Goal: Task Accomplishment & Management: Manage account settings

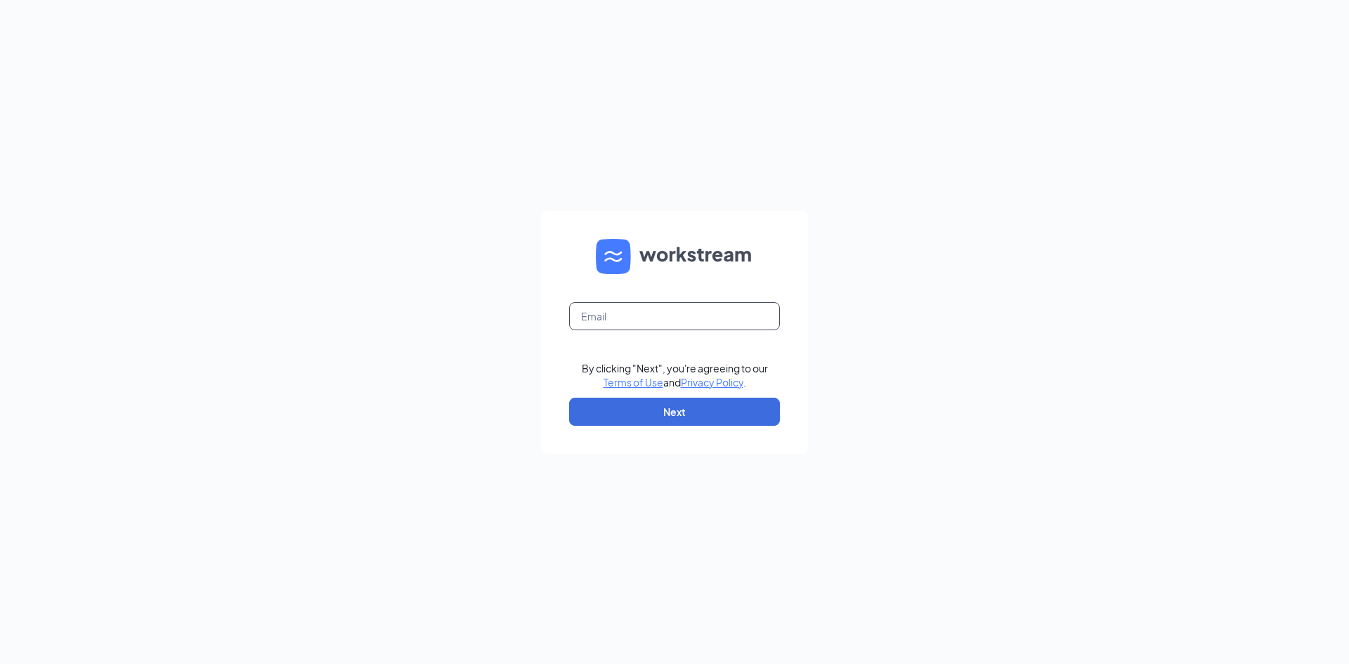
click at [696, 326] on input "text" at bounding box center [674, 316] width 211 height 28
type input "[PERSON_NAME][EMAIL_ADDRESS][DOMAIN_NAME]"
click at [694, 413] on button "Next" at bounding box center [674, 412] width 211 height 28
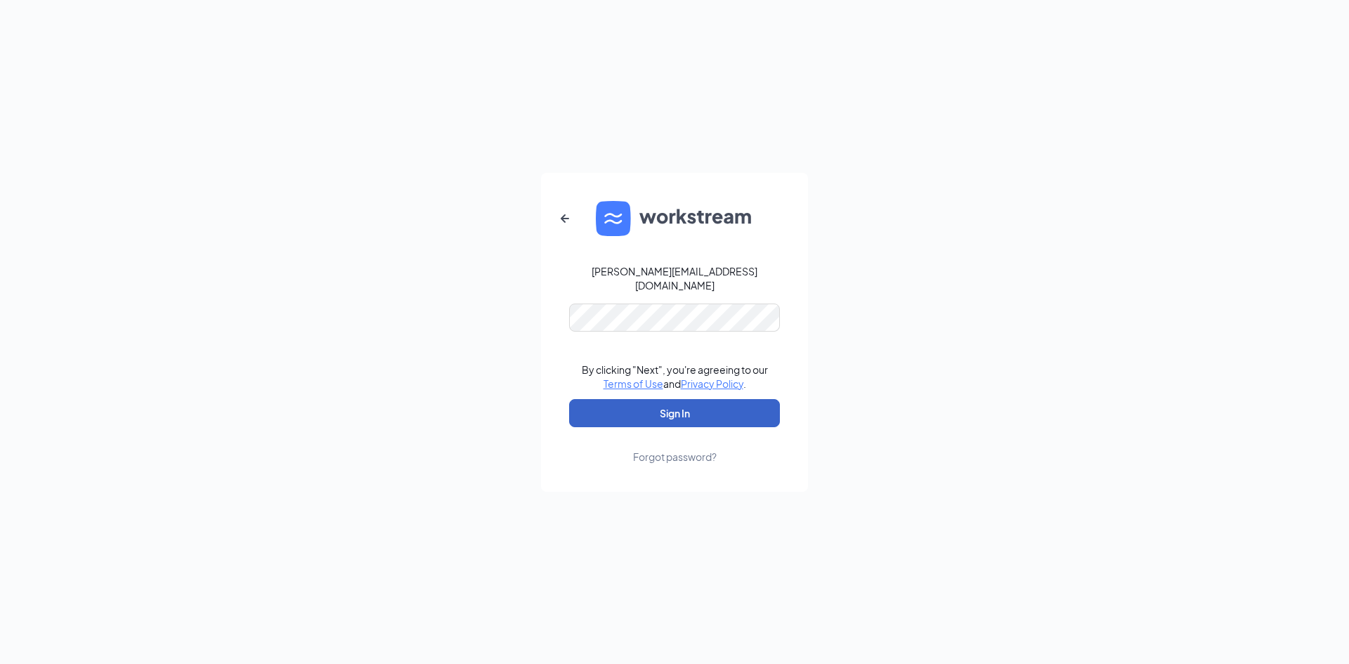
click at [683, 399] on button "Sign In" at bounding box center [674, 413] width 211 height 28
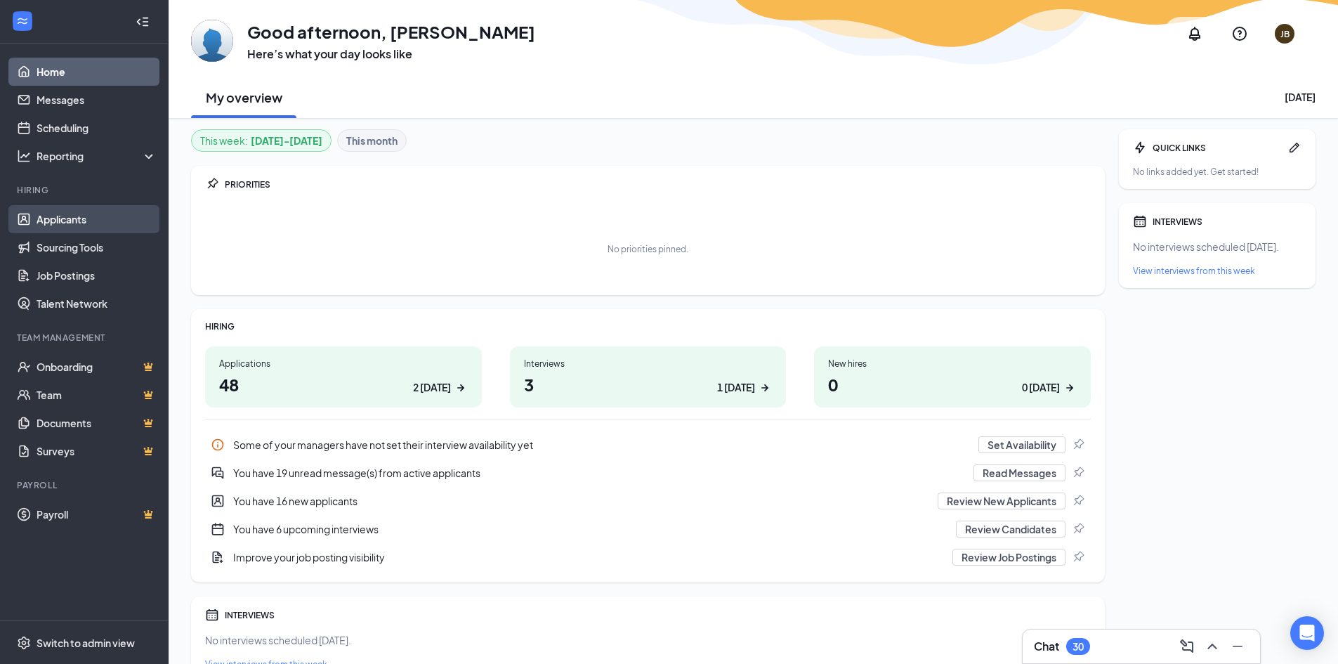
click at [62, 220] on link "Applicants" at bounding box center [97, 219] width 120 height 28
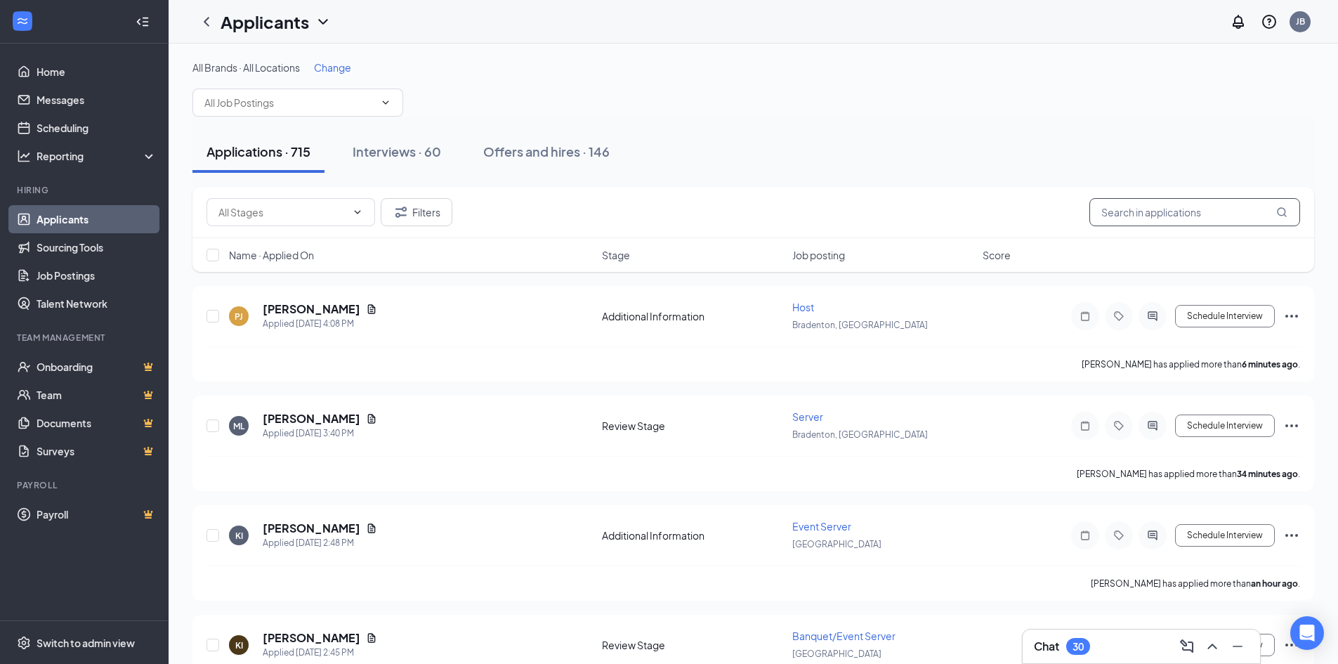
click at [1188, 223] on input "text" at bounding box center [1194, 212] width 211 height 28
type input "ayana"
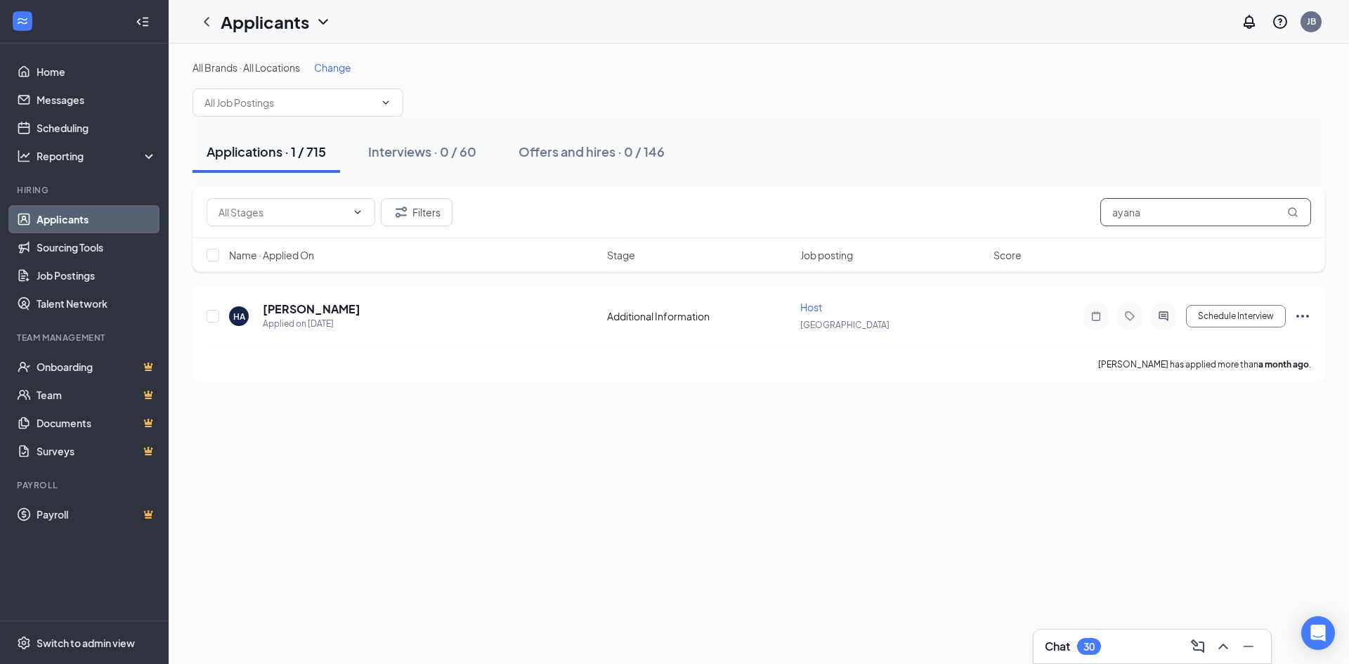
drag, startPoint x: 1188, startPoint y: 216, endPoint x: 1100, endPoint y: 223, distance: 88.0
click at [1102, 225] on input "ayana" at bounding box center [1205, 212] width 211 height 28
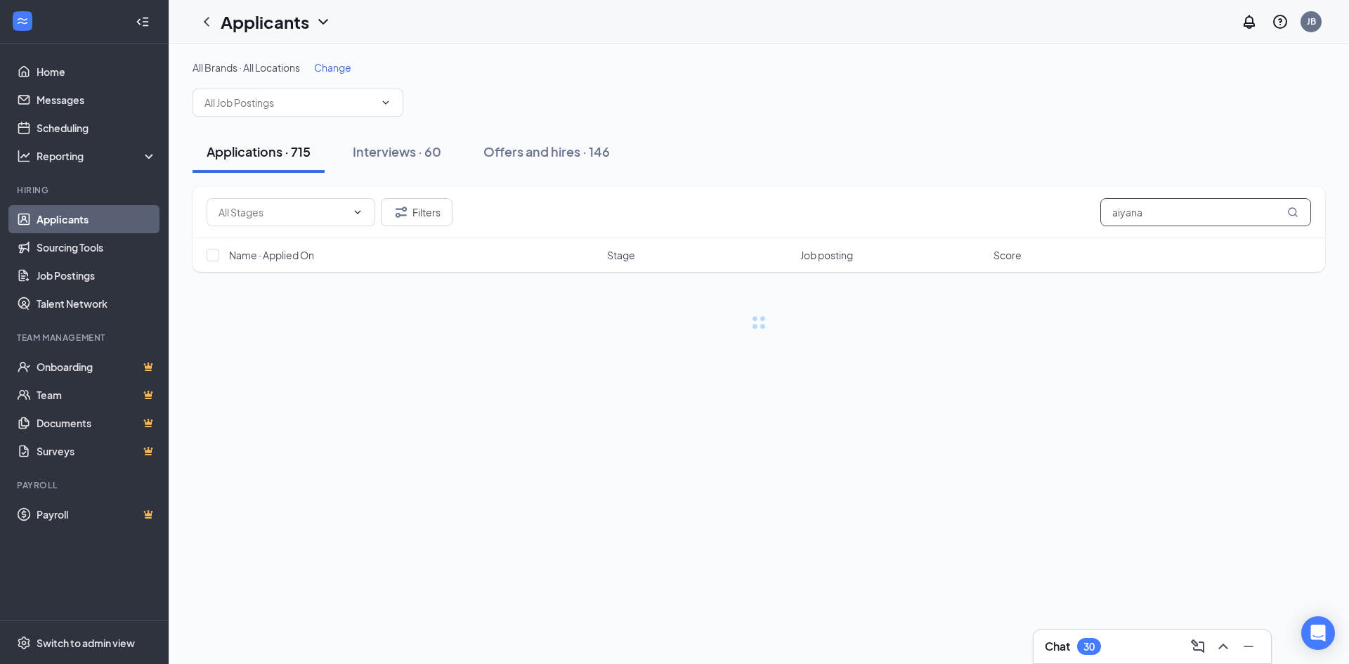
type input "aiyana"
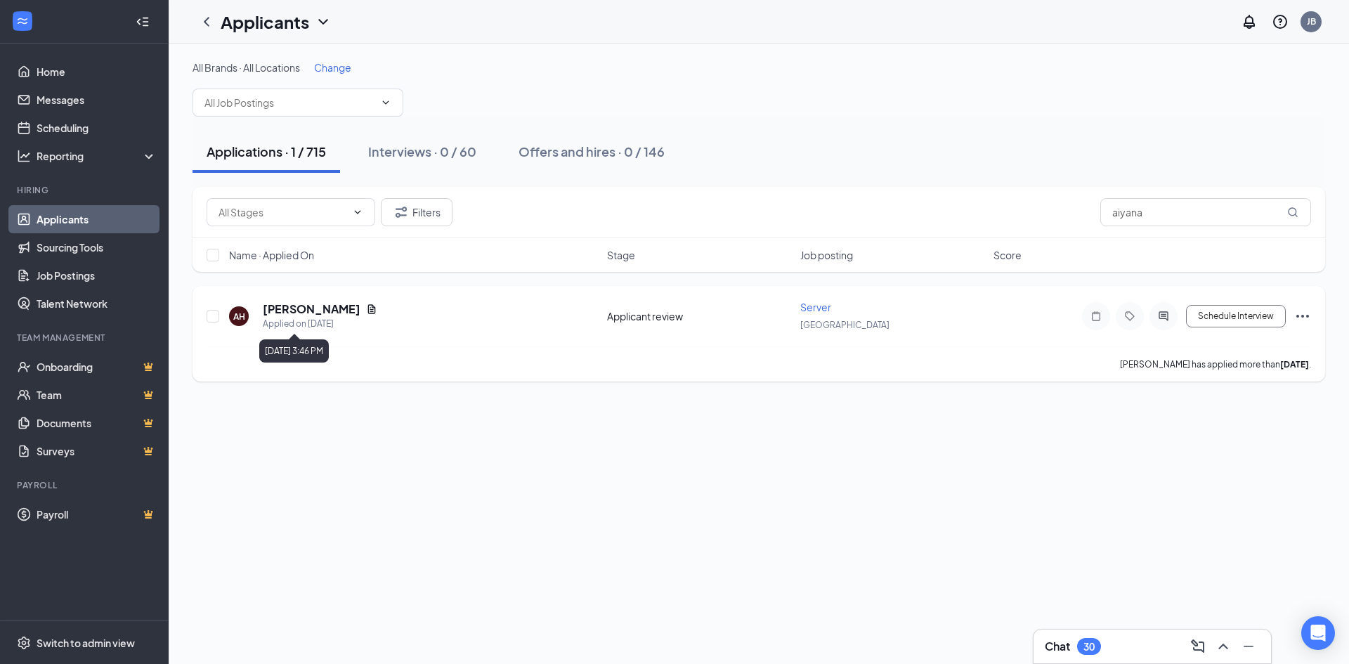
click at [318, 318] on div "Applied on Aug 21" at bounding box center [320, 324] width 114 height 14
click at [324, 308] on h5 "Aiyana Hewlett" at bounding box center [312, 308] width 98 height 15
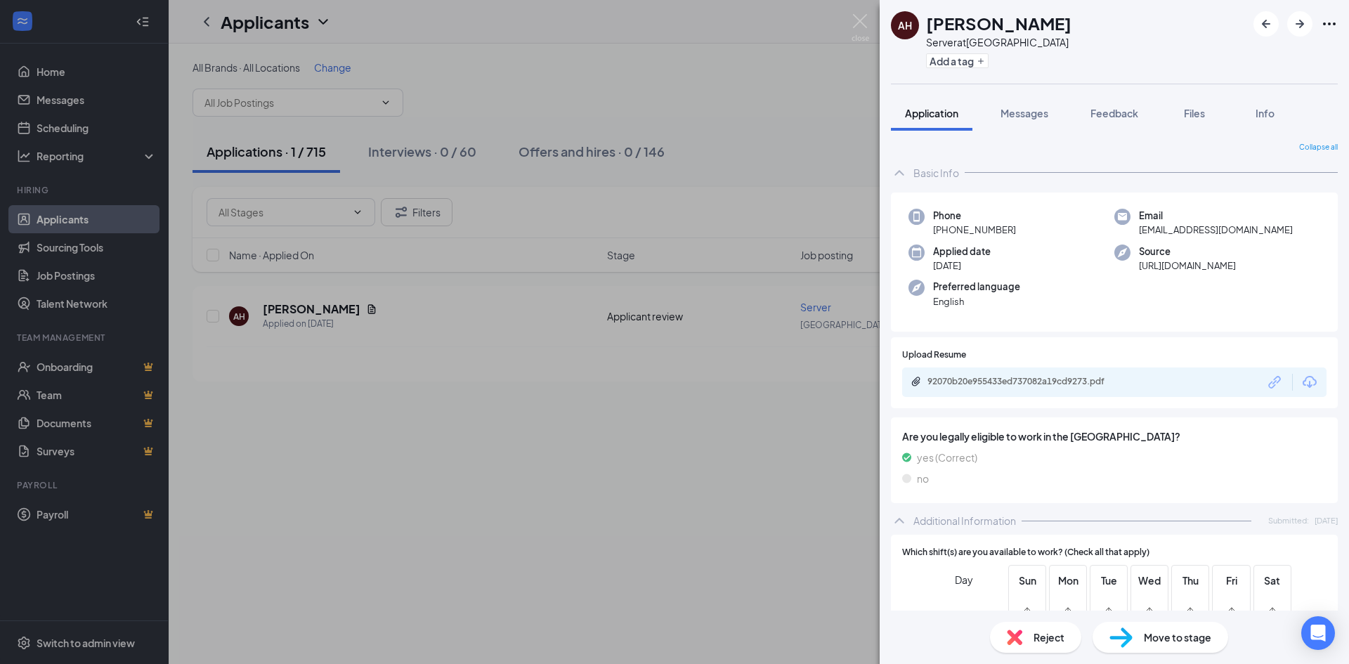
click at [792, 71] on div "AH Aiyana Hewlett Server at Lakewood Ranch Add a tag Application Messages Feedb…" at bounding box center [674, 332] width 1349 height 664
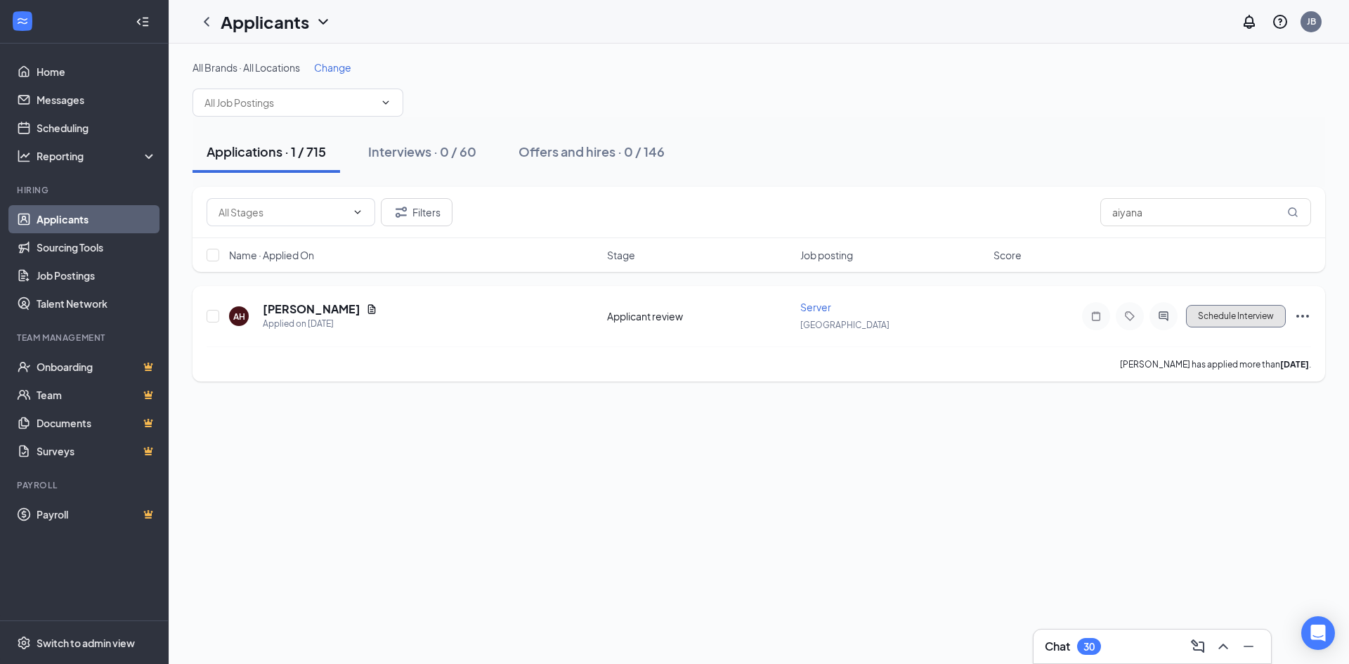
click at [1257, 317] on button "Schedule Interview" at bounding box center [1236, 316] width 100 height 22
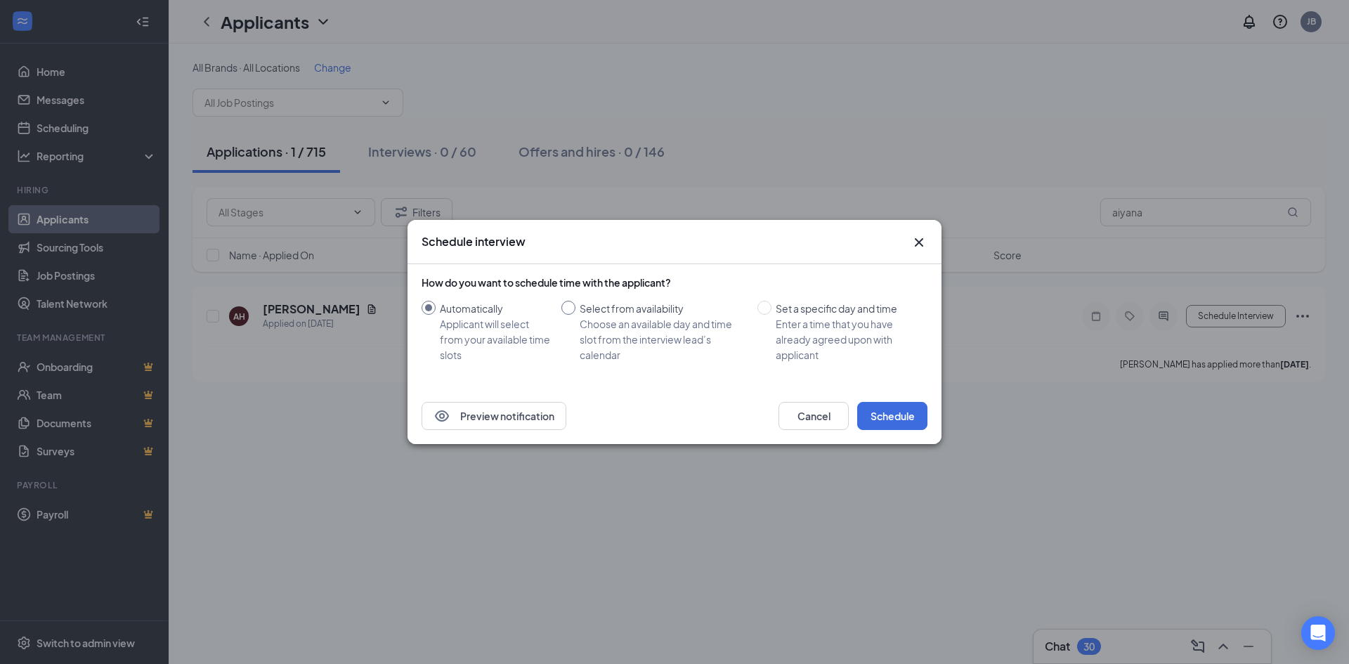
click at [673, 313] on div "Select from availability" at bounding box center [662, 308] width 166 height 15
click at [575, 313] on input "Select from availability Choose an available day and time slot from the intervi…" at bounding box center [568, 308] width 14 height 14
radio input "true"
radio input "false"
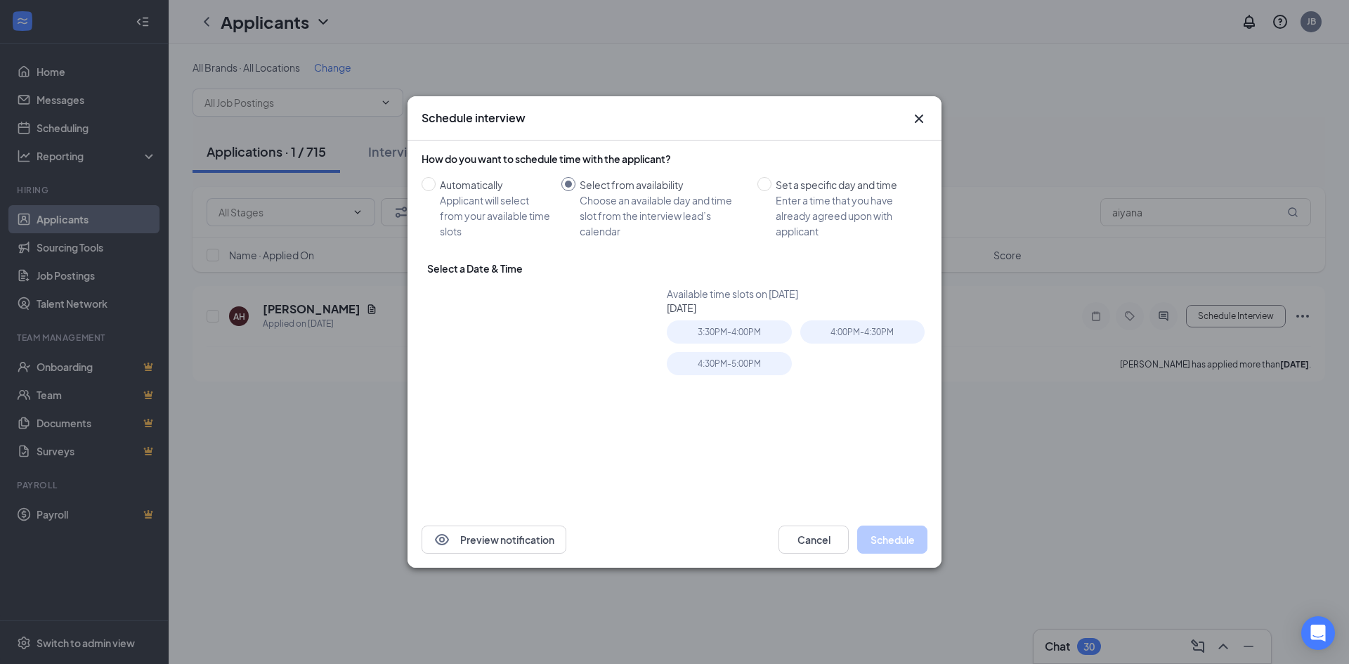
type input "Sep 1, 2025"
click at [929, 117] on div "Schedule interview" at bounding box center [674, 118] width 534 height 44
click at [918, 115] on icon "Cross" at bounding box center [918, 118] width 17 height 17
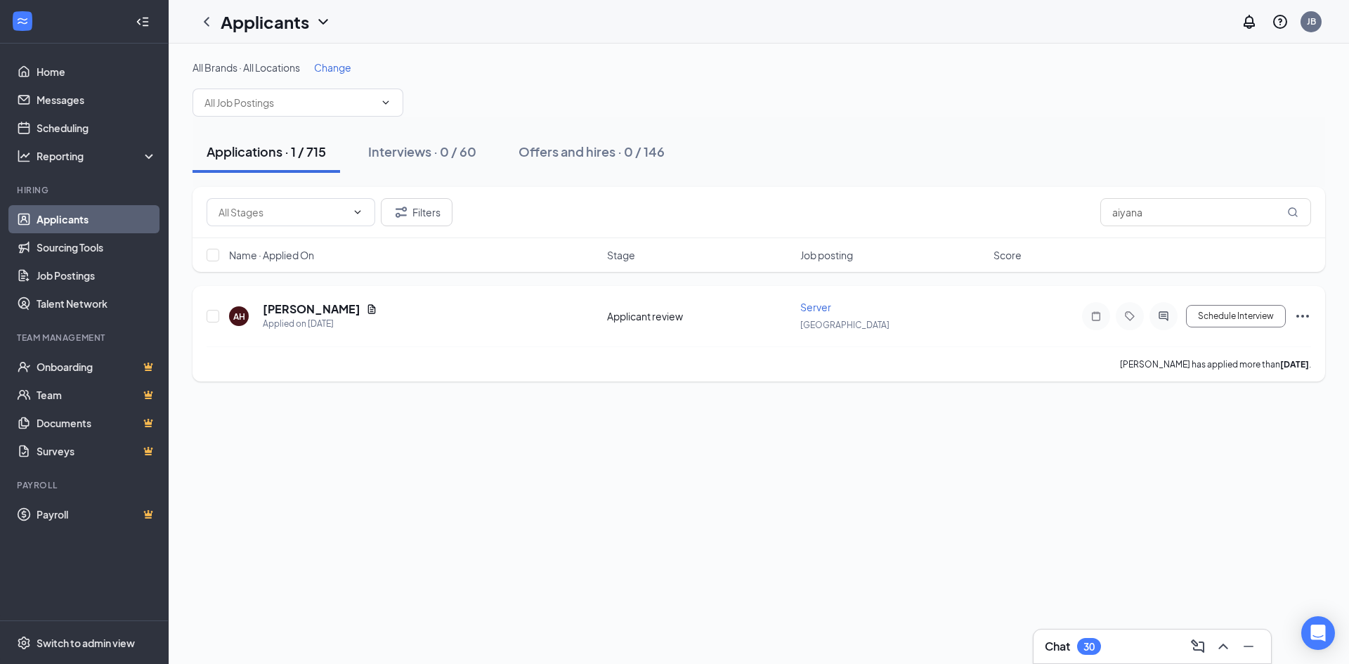
click at [1302, 310] on icon "Ellipses" at bounding box center [1302, 316] width 17 height 17
click at [1016, 140] on div "Applications · 1 / 715 Interviews · 0 / 60 Offers and hires · 0 / 146" at bounding box center [758, 152] width 1132 height 42
click at [308, 303] on h5 "Aiyana Hewlett" at bounding box center [312, 308] width 98 height 15
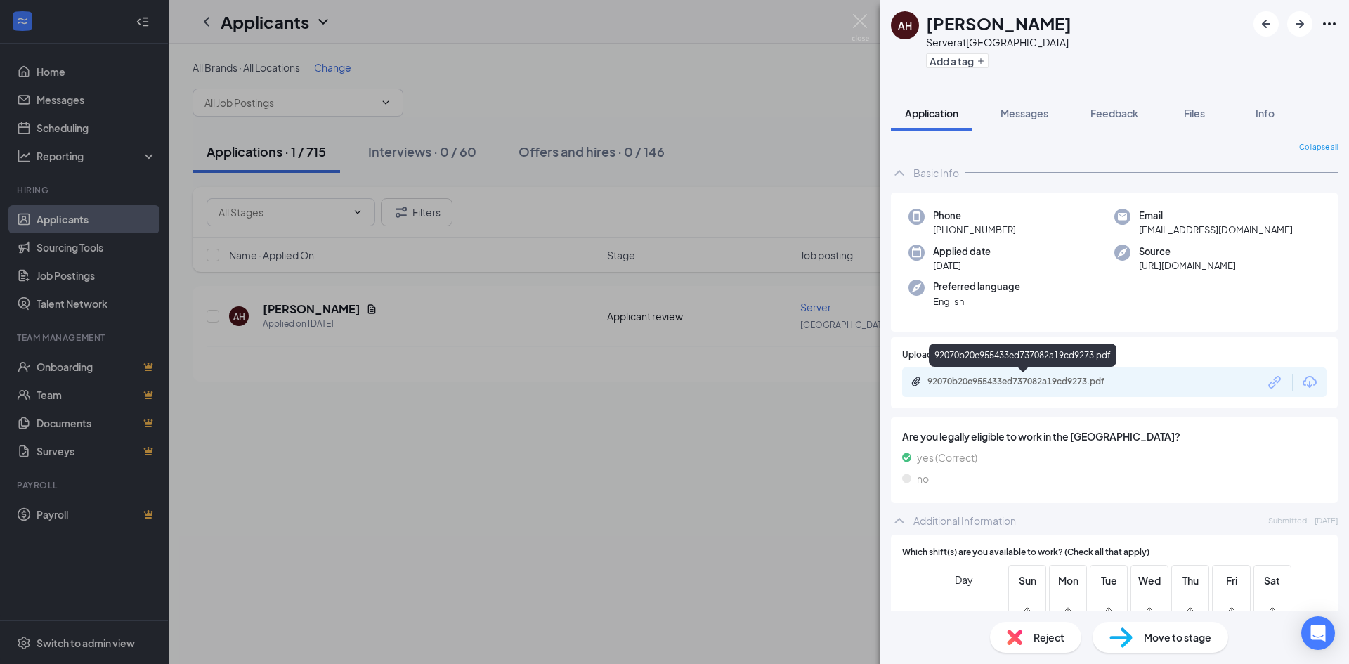
click at [1041, 383] on div "92070b20e955433ed737082a19cd9273.pdf" at bounding box center [1025, 381] width 197 height 11
click at [797, 115] on div "AH Aiyana Hewlett Server at Lakewood Ranch Add a tag Application Messages Feedb…" at bounding box center [674, 332] width 1349 height 664
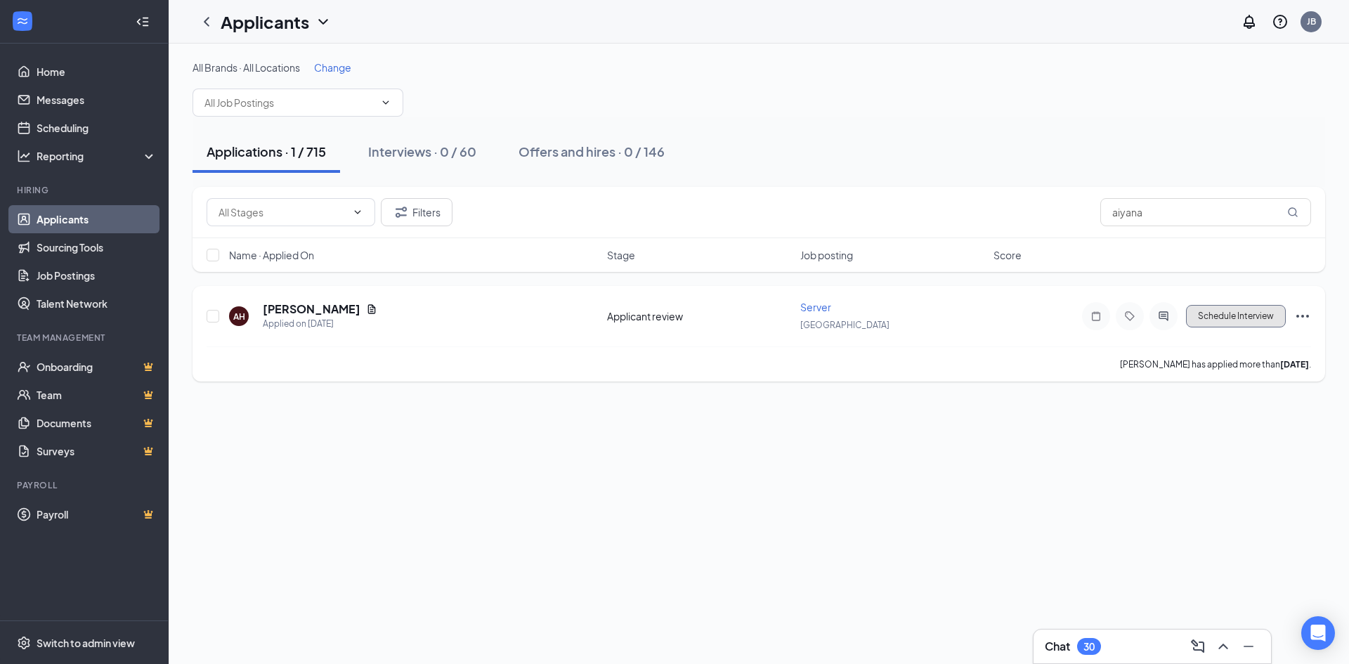
click at [1266, 315] on button "Schedule Interview" at bounding box center [1236, 316] width 100 height 22
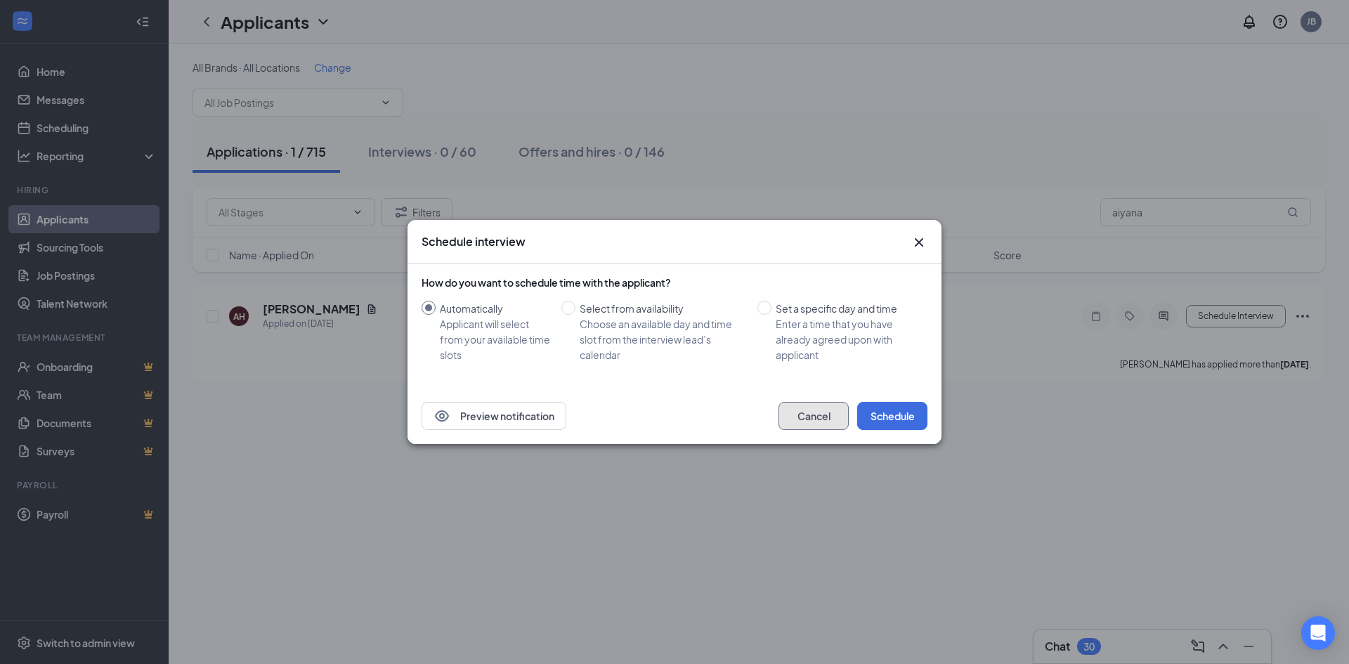
click at [796, 414] on button "Cancel" at bounding box center [813, 416] width 70 height 28
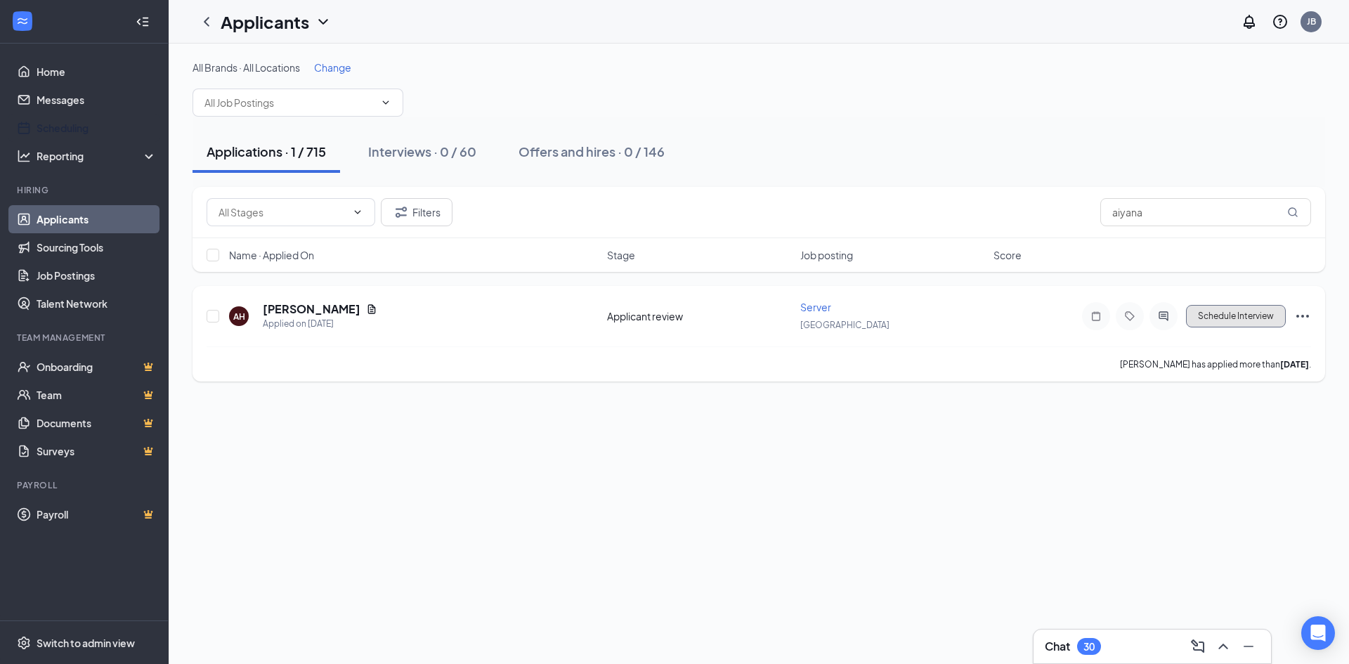
click at [1246, 322] on button "Schedule Interview" at bounding box center [1236, 316] width 100 height 22
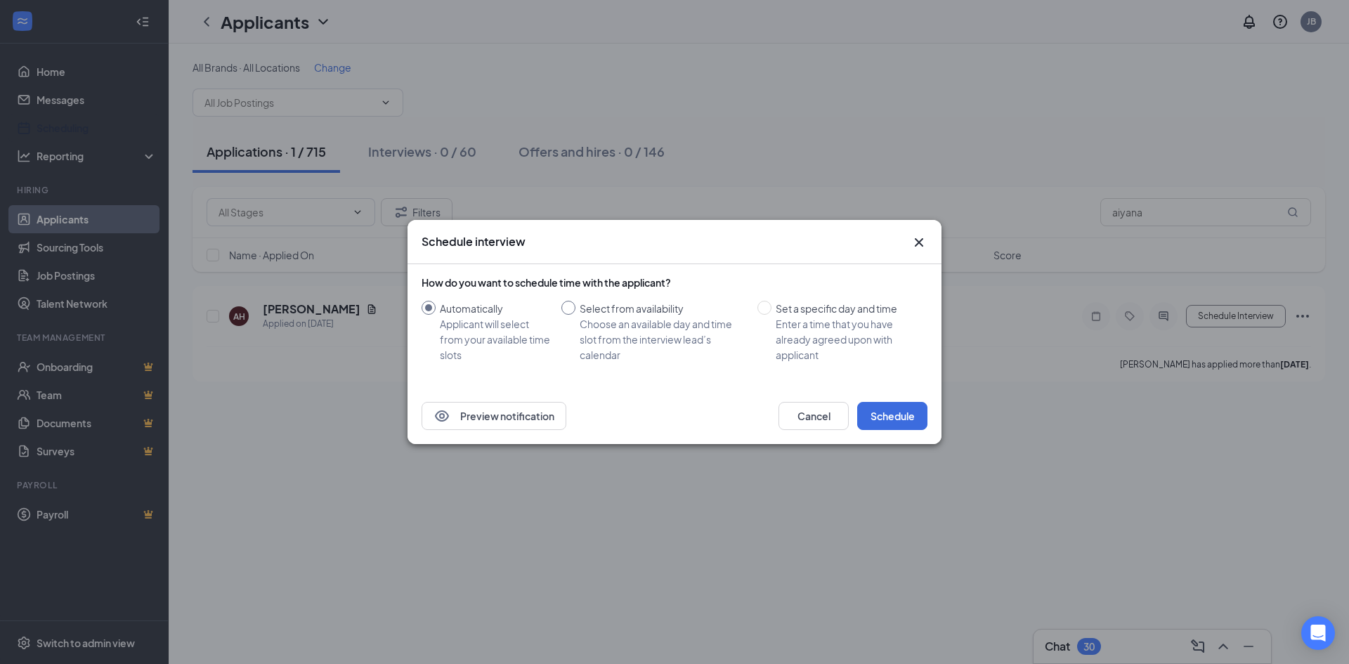
click at [662, 306] on div "Select from availability" at bounding box center [662, 308] width 166 height 15
click at [575, 306] on input "Select from availability Choose an available day and time slot from the intervi…" at bounding box center [568, 308] width 14 height 14
radio input "true"
radio input "false"
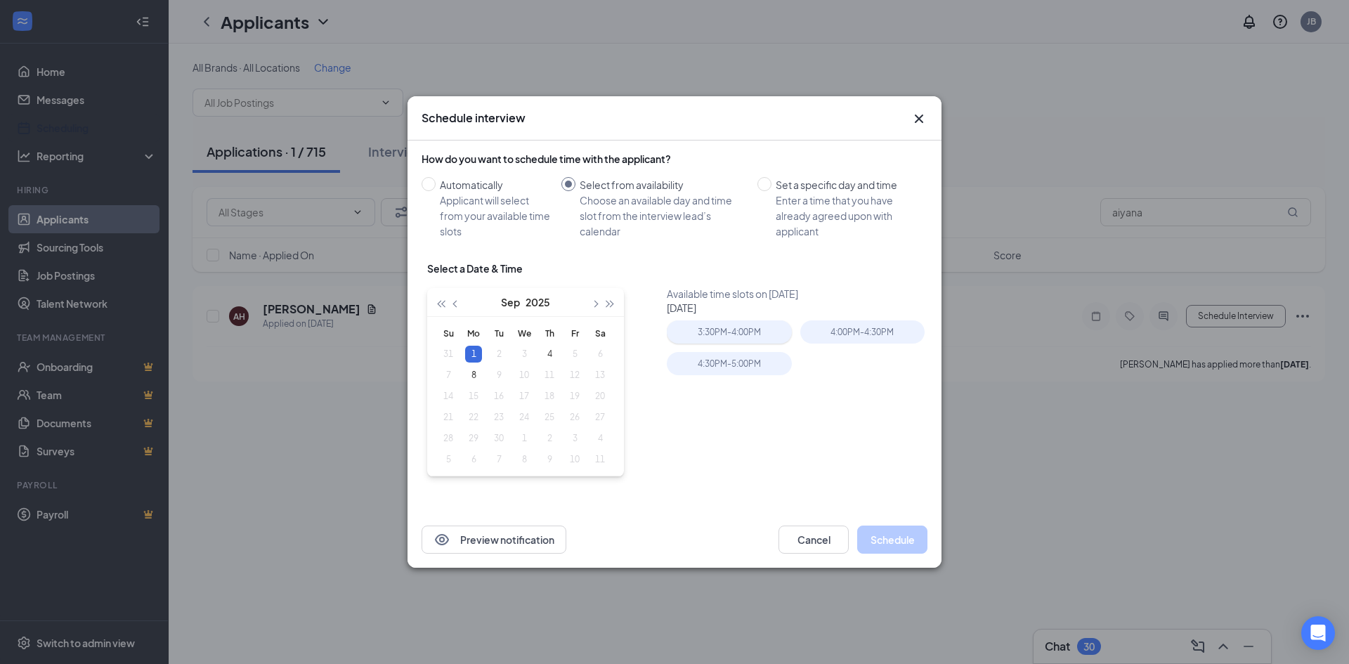
click at [764, 336] on div "3:30PM - 4:00PM" at bounding box center [729, 331] width 124 height 23
click at [899, 546] on button "Schedule" at bounding box center [892, 539] width 70 height 28
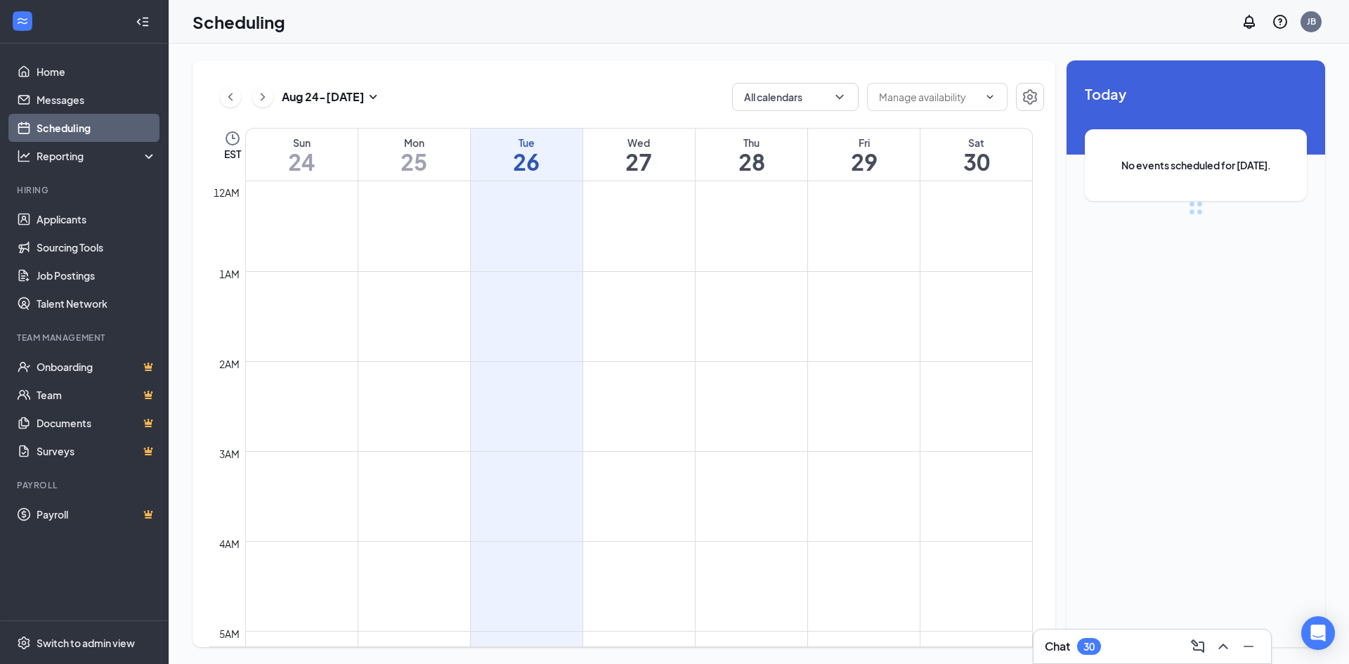
scroll to position [690, 0]
click at [664, 164] on h1 "27" at bounding box center [639, 162] width 112 height 24
click at [736, 143] on div "Thu" at bounding box center [751, 143] width 112 height 14
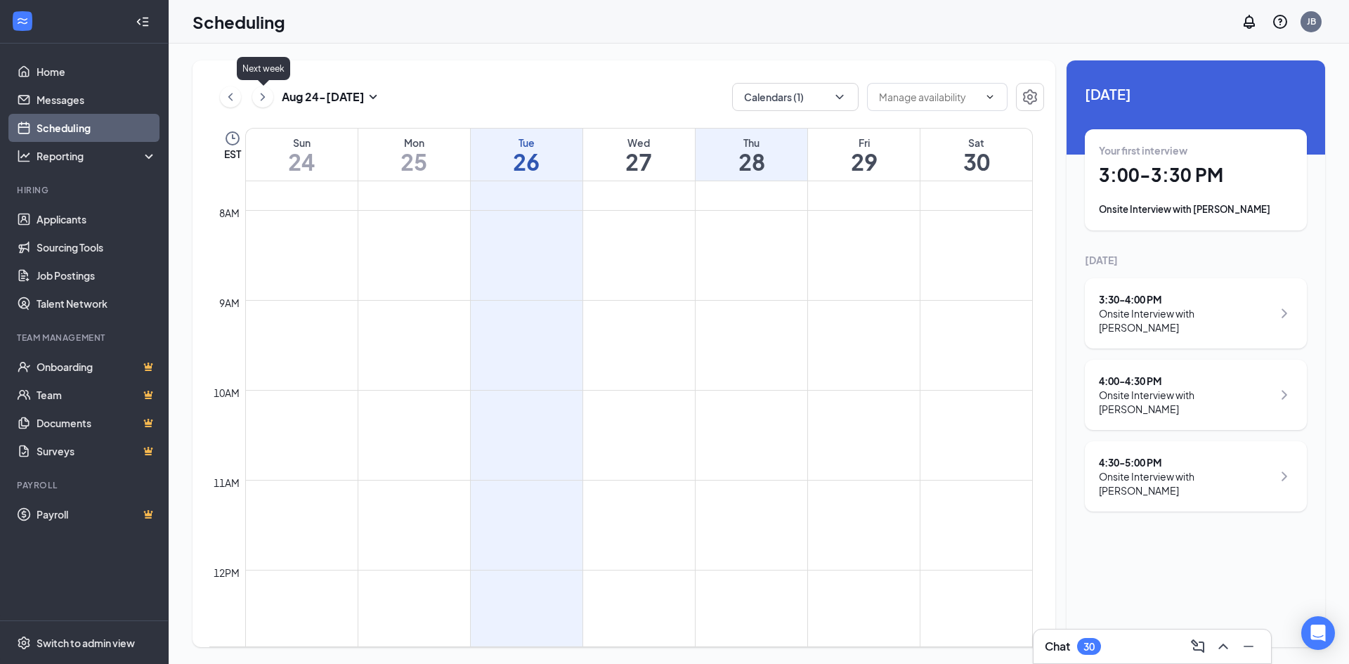
click at [258, 100] on icon "ChevronRight" at bounding box center [263, 97] width 14 height 17
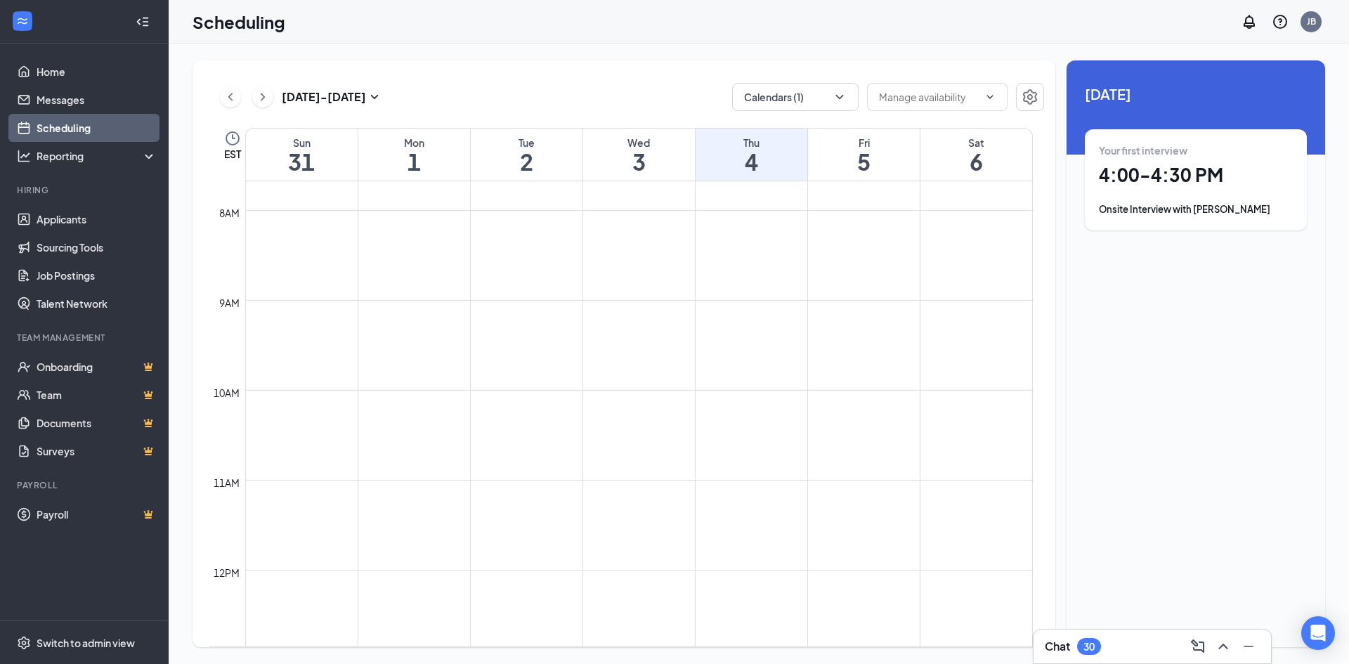
click at [511, 148] on div "Tue" at bounding box center [527, 143] width 112 height 14
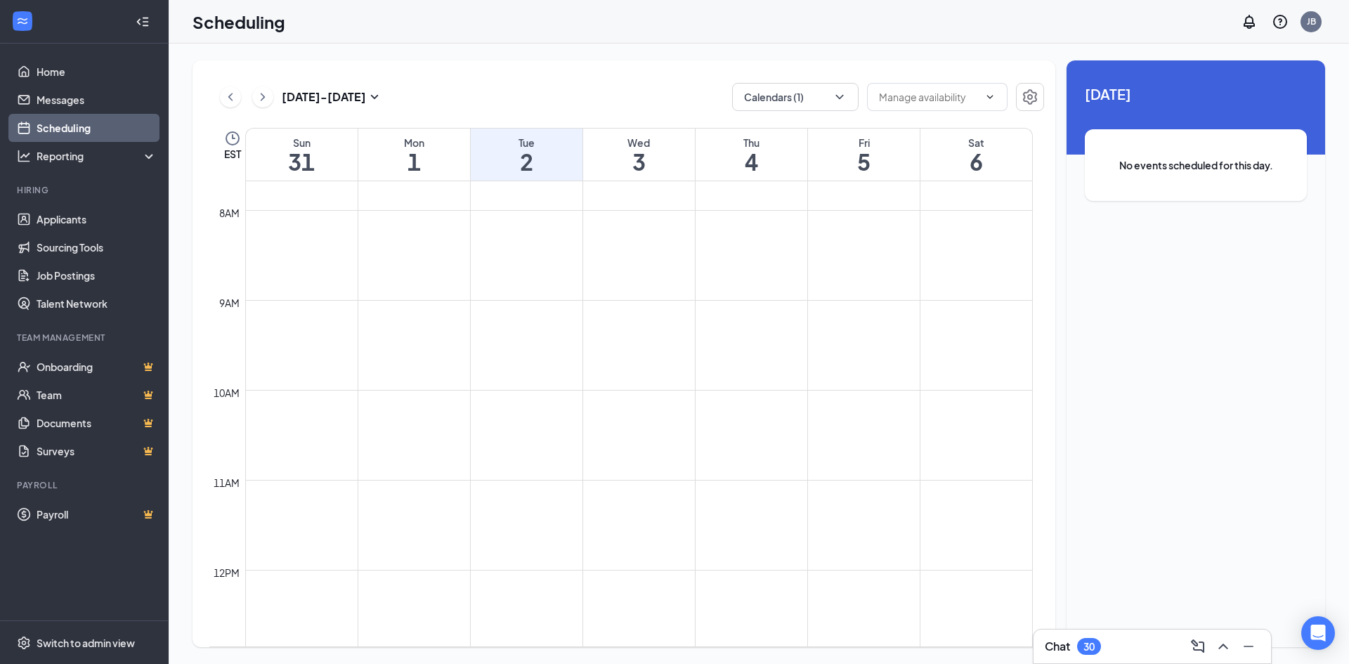
click at [408, 169] on h1 "1" at bounding box center [414, 162] width 112 height 24
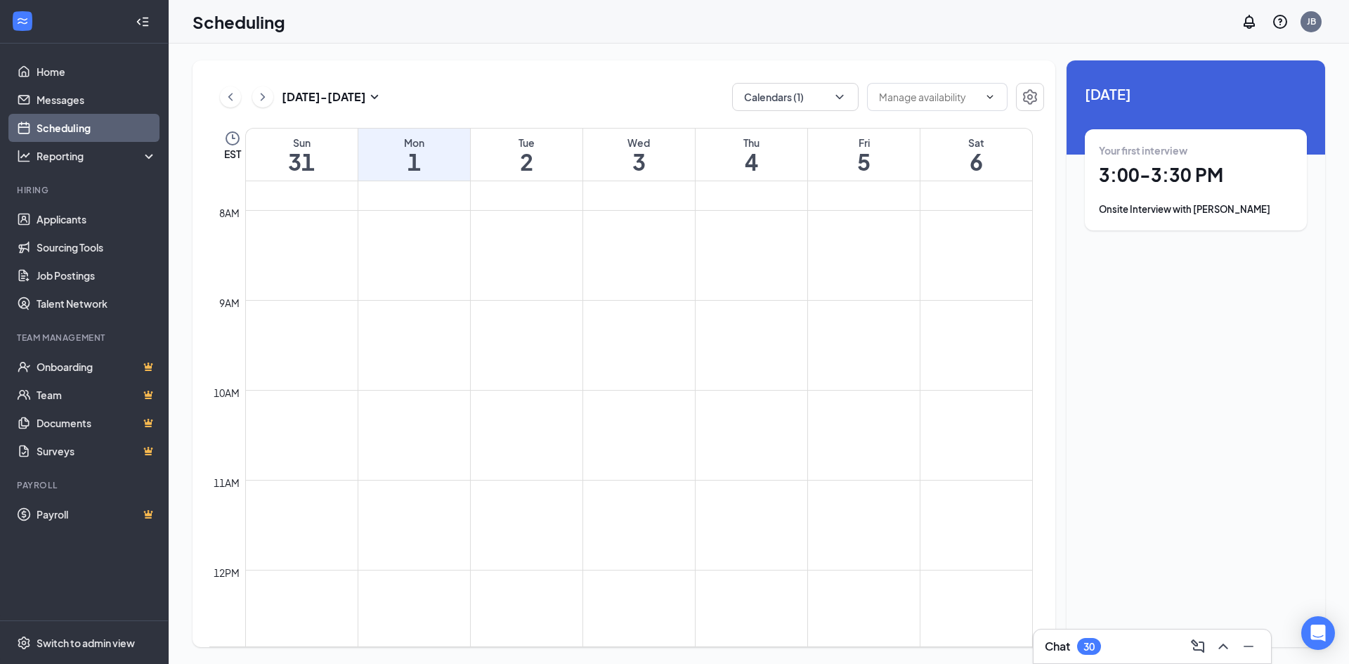
click at [992, 151] on h1 "6" at bounding box center [976, 162] width 112 height 24
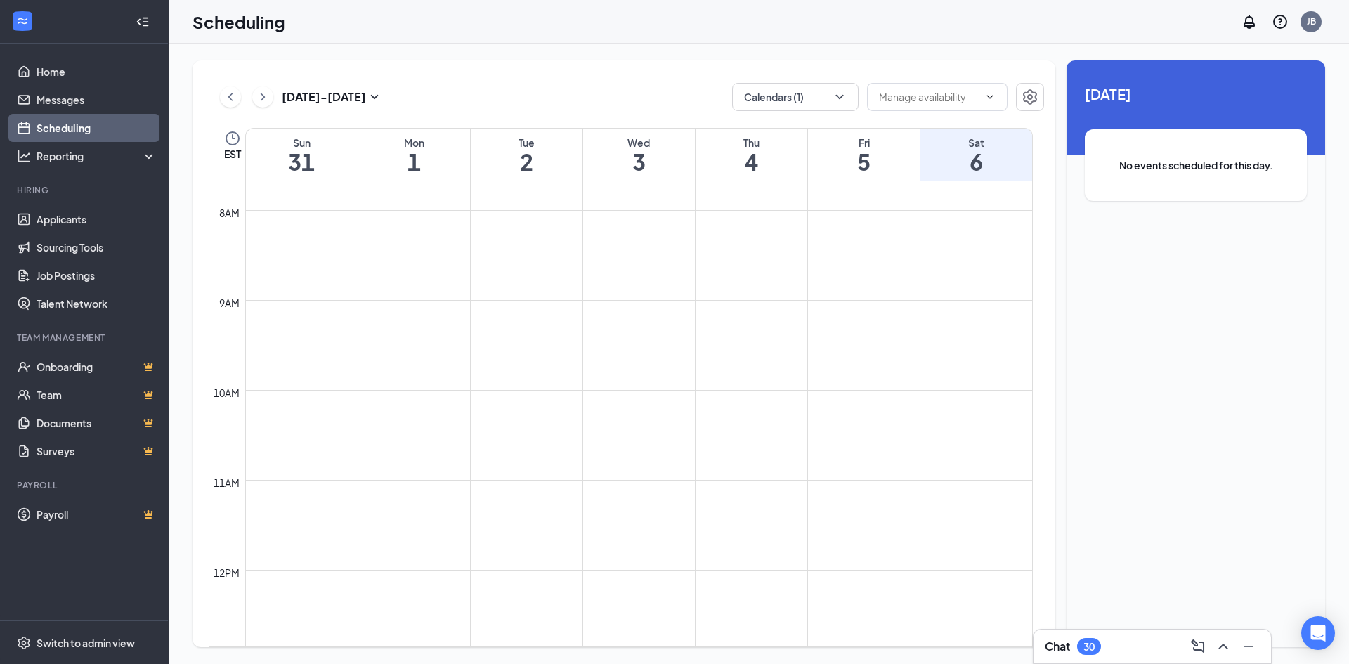
click at [863, 183] on td at bounding box center [638, 176] width 787 height 22
click at [858, 164] on h1 "5" at bounding box center [864, 162] width 112 height 24
click at [771, 164] on h1 "4" at bounding box center [751, 162] width 112 height 24
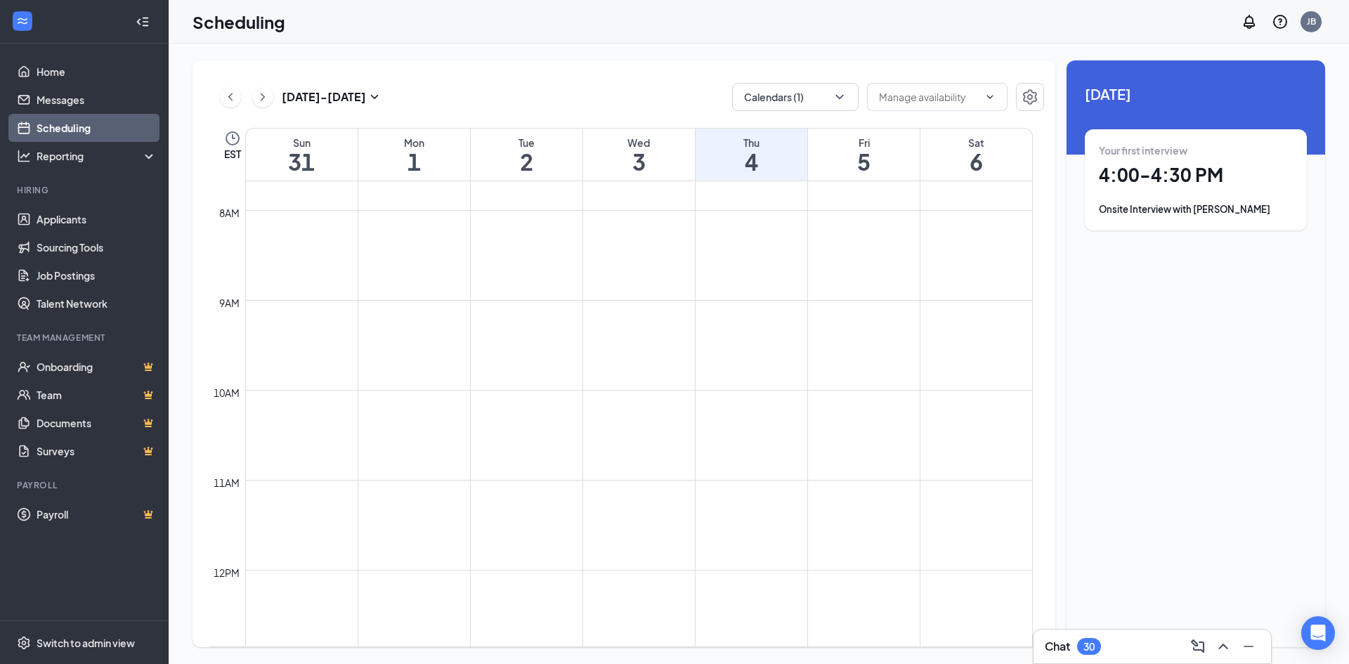
click at [403, 162] on h1 "1" at bounding box center [414, 162] width 112 height 24
